Goal: Transaction & Acquisition: Purchase product/service

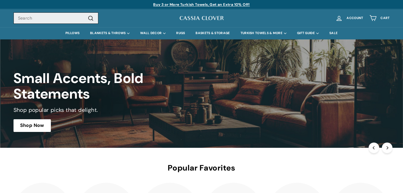
click at [46, 19] on input "Search" at bounding box center [55, 18] width 85 height 12
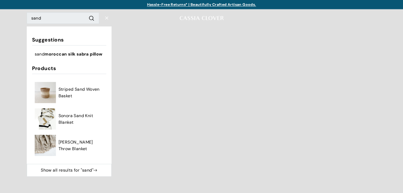
scroll to position [2, 0]
drag, startPoint x: 47, startPoint y: 19, endPoint x: 18, endPoint y: 16, distance: 29.3
click at [27, 16] on predictive-search "Search sand .cls-1{fill:none;stroke:#000;stroke-miterlimit:10;stroke-width:2px}…" at bounding box center [99, 18] width 144 height 12
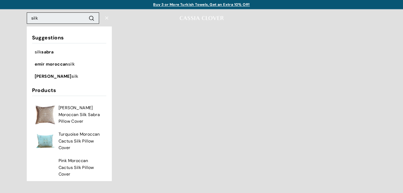
type input "silk"
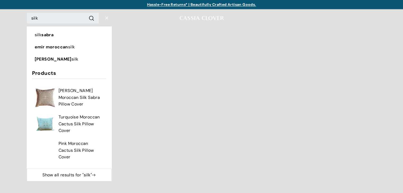
scroll to position [0, 0]
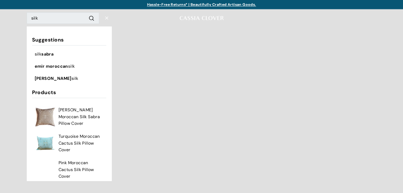
click at [195, 17] on img at bounding box center [201, 18] width 45 height 7
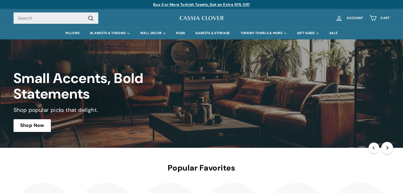
click at [388, 144] on button "Next" at bounding box center [387, 148] width 12 height 12
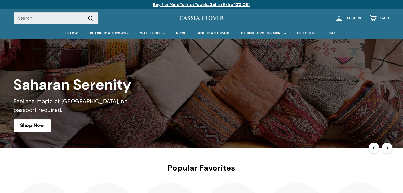
click at [38, 125] on link at bounding box center [201, 93] width 403 height 109
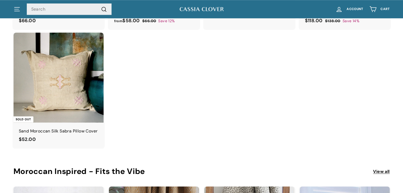
scroll to position [542, 0]
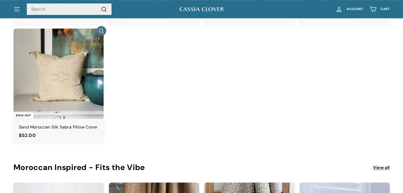
click at [59, 67] on img at bounding box center [58, 74] width 90 height 90
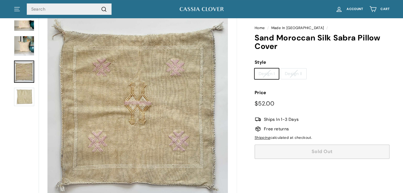
scroll to position [39, 0]
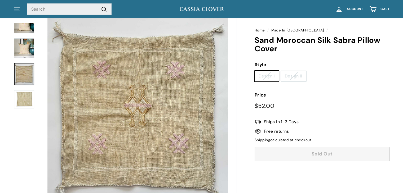
click at [295, 75] on label "Design II" at bounding box center [293, 76] width 25 height 11
click at [281, 71] on input "Design II" at bounding box center [280, 71] width 0 height 0
radio input "true"
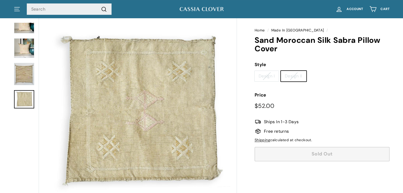
click at [266, 74] on label "Design I" at bounding box center [266, 76] width 24 height 11
click at [254, 71] on input "Design I" at bounding box center [254, 71] width 0 height 0
radio input "true"
